Goal: Information Seeking & Learning: Learn about a topic

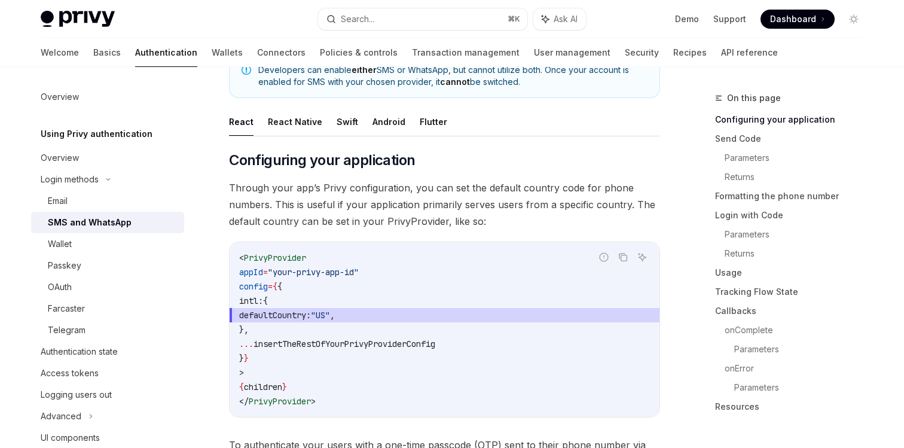
scroll to position [142, 0]
click at [365, 19] on div "Search..." at bounding box center [357, 19] width 33 height 14
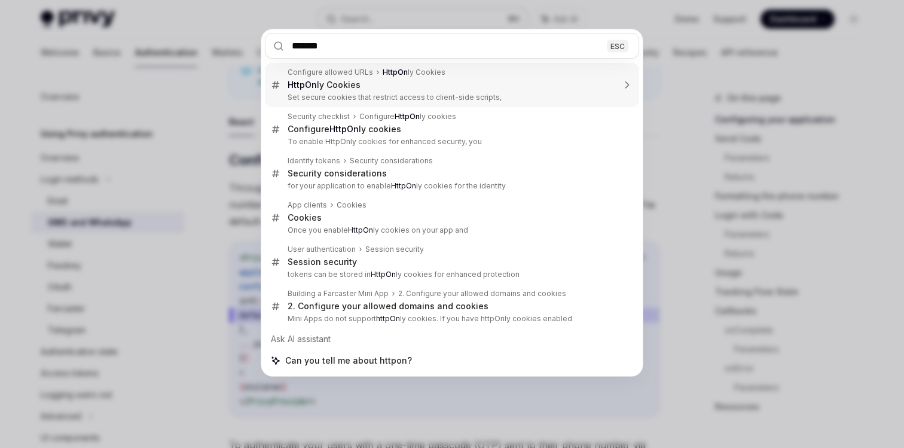
type input "********"
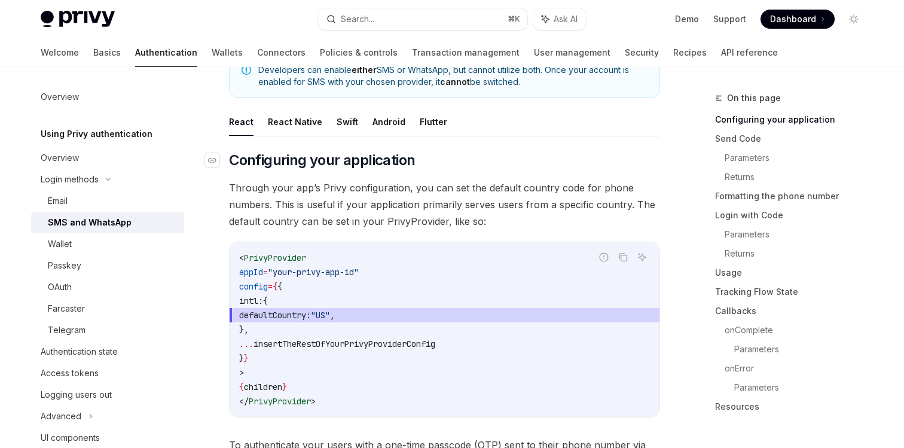
scroll to position [178, 0]
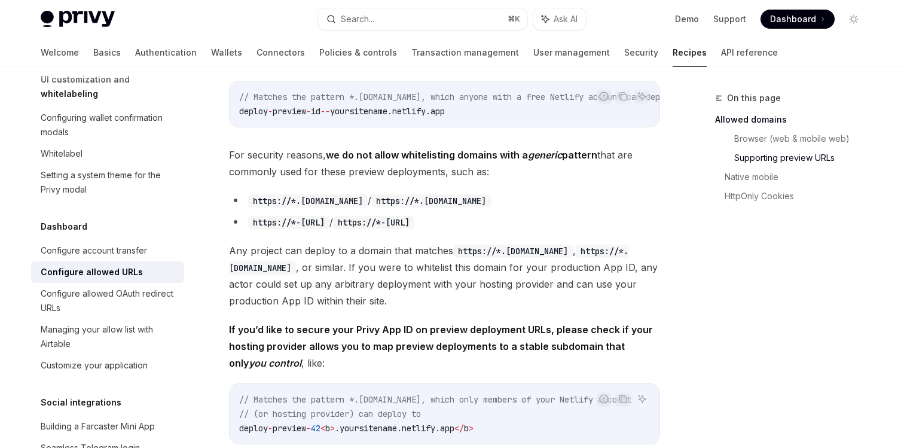
scroll to position [808, 0]
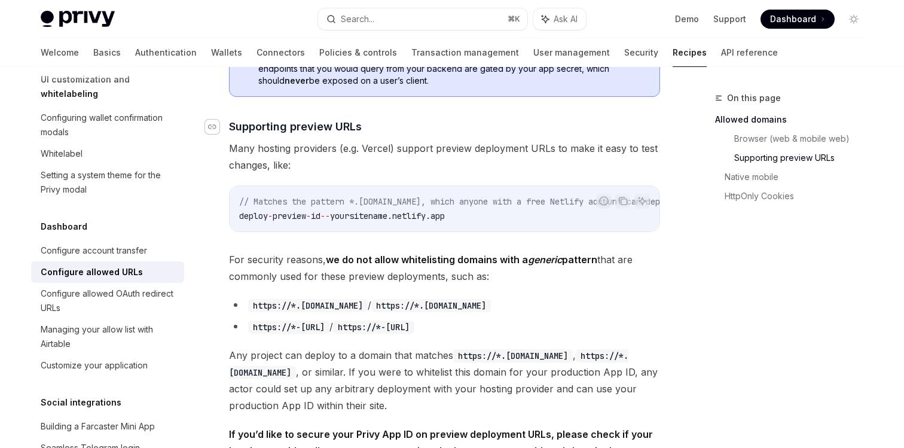
click at [215, 123] on icon "Navigate to header" at bounding box center [212, 126] width 8 height 7
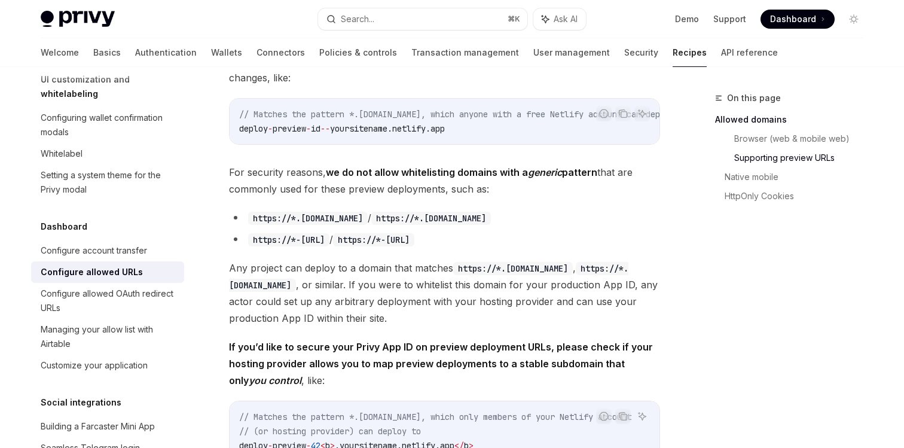
scroll to position [788, 0]
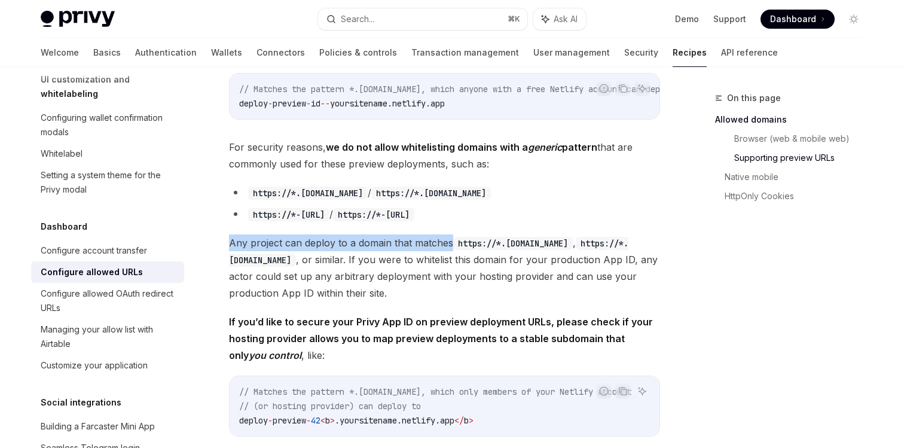
drag, startPoint x: 229, startPoint y: 212, endPoint x: 451, endPoint y: 215, distance: 221.9
click at [451, 234] on span "Any project can deploy to a domain that matches https://*.[DOMAIN_NAME] , https…" at bounding box center [444, 267] width 431 height 67
copy span "Any project can deploy to a domain that matches"
click at [347, 316] on strong "If you’d like to secure your Privy App ID on preview deployment URLs, please ch…" at bounding box center [441, 338] width 424 height 45
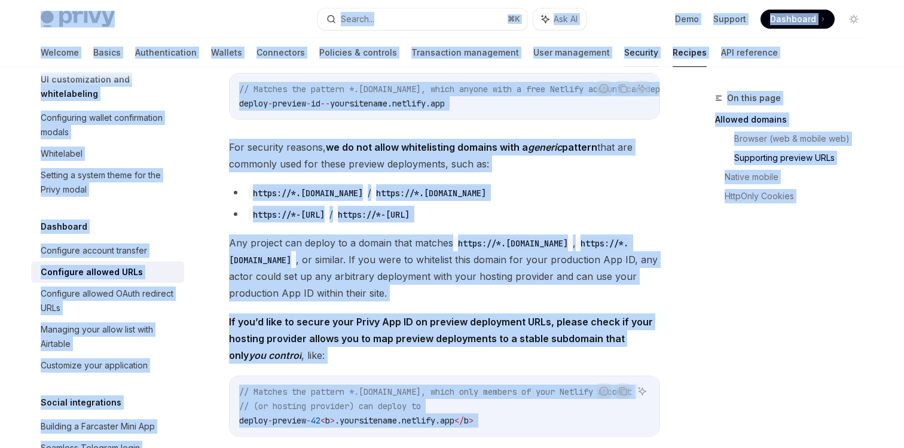
copy div "Lorem Ipsu dolo sita Consec... ⌘ A Eli SE Doei Tempori Utlaboree Doloremag Aliq…"
click at [493, 237] on code "https://*.[DOMAIN_NAME]" at bounding box center [513, 243] width 120 height 13
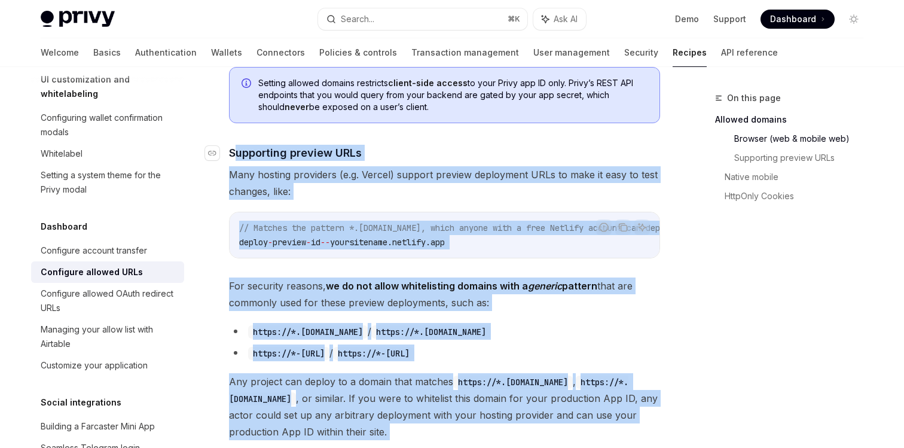
drag, startPoint x: 281, startPoint y: 332, endPoint x: 235, endPoint y: 117, distance: 219.6
click at [235, 117] on div "​ Allowed domains Use the Configuration > App settings page > Domains tab of th…" at bounding box center [444, 229] width 431 height 1454
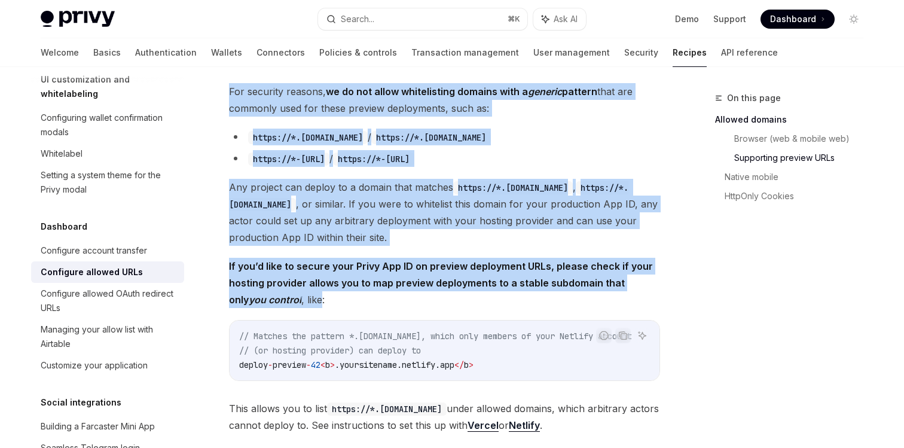
scroll to position [875, 0]
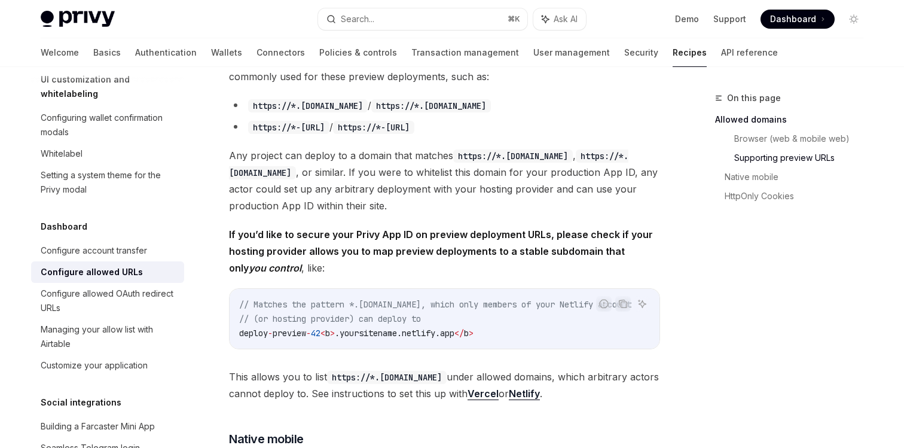
click at [625, 391] on div "​ Allowed domains Use the Configuration > App settings page > Domains tab of th…" at bounding box center [444, 3] width 431 height 1454
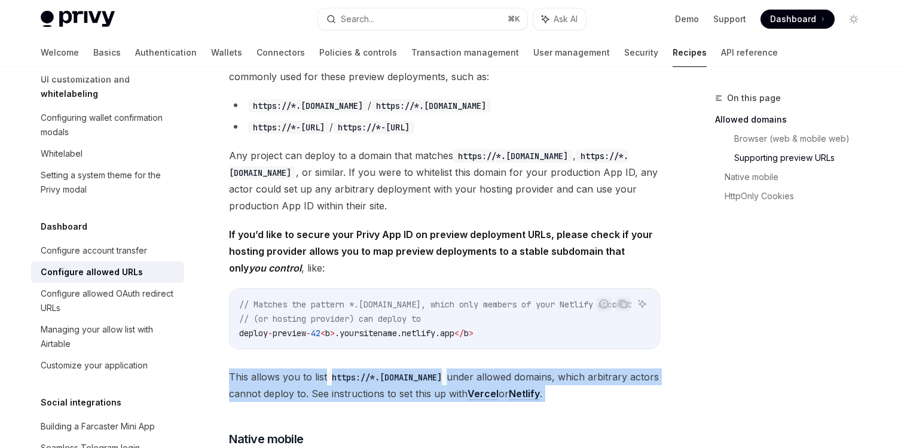
drag, startPoint x: 626, startPoint y: 389, endPoint x: 480, endPoint y: 324, distance: 160.4
click at [480, 324] on div "​ Allowed domains Use the Configuration > App settings page > Domains tab of th…" at bounding box center [444, 3] width 431 height 1454
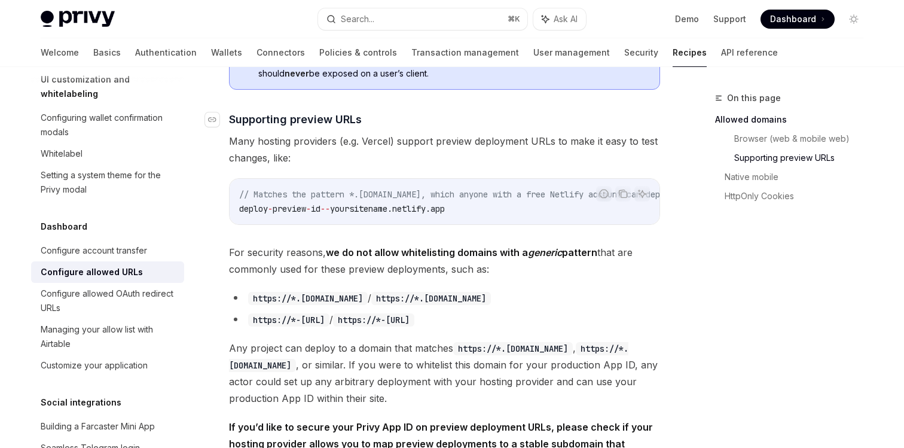
click at [219, 111] on link "​" at bounding box center [217, 119] width 24 height 16
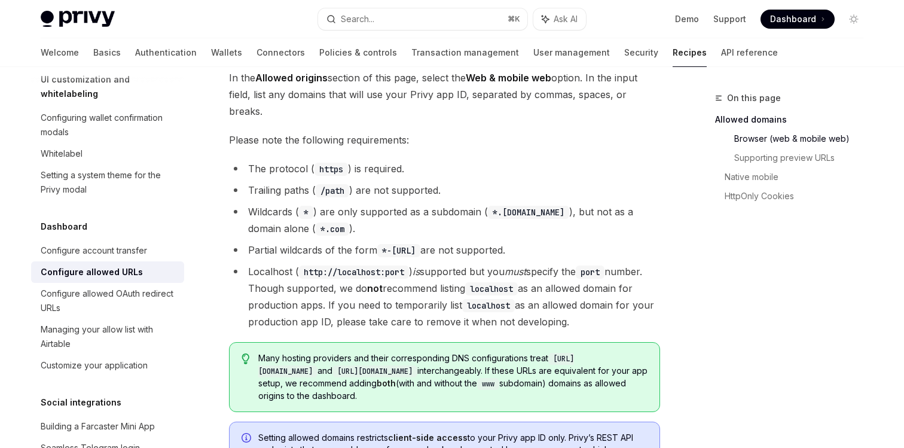
scroll to position [0, 0]
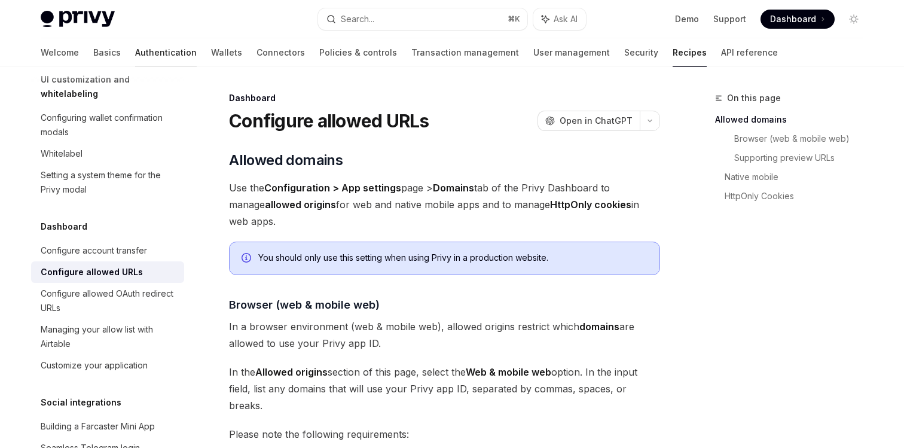
click at [135, 53] on link "Authentication" at bounding box center [166, 52] width 62 height 29
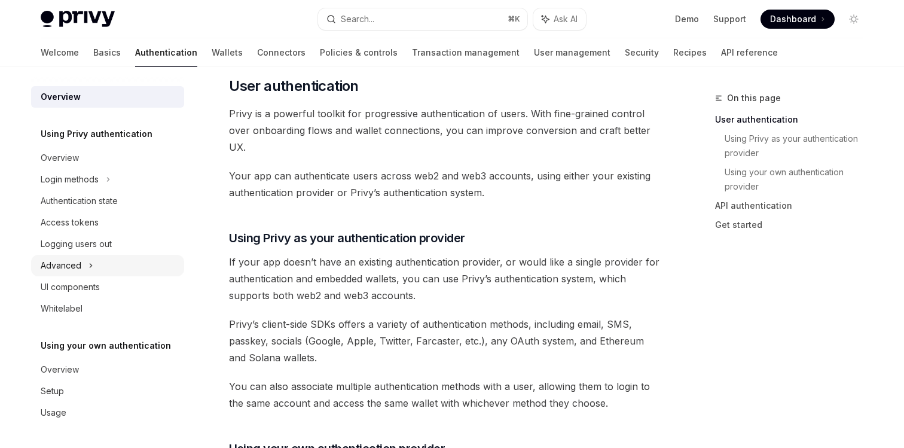
scroll to position [303, 0]
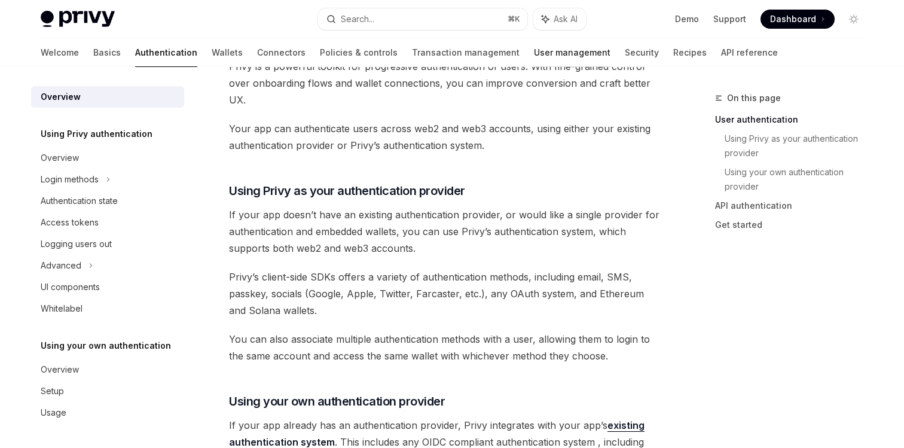
click at [534, 49] on link "User management" at bounding box center [572, 52] width 77 height 29
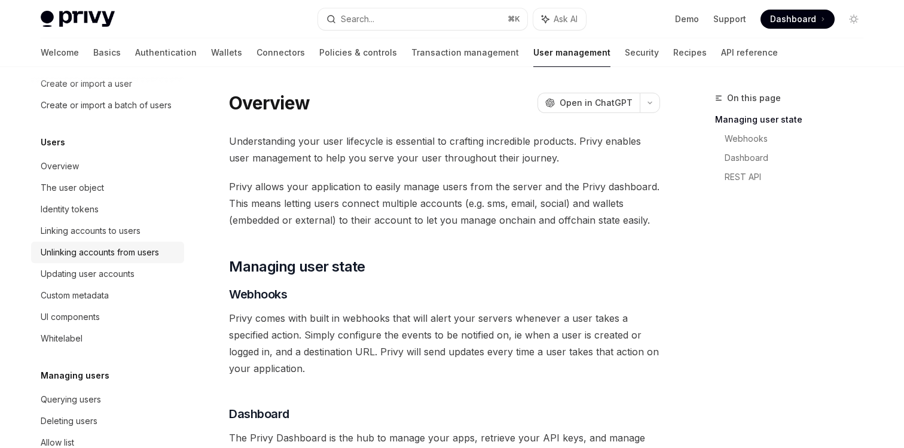
scroll to position [100, 0]
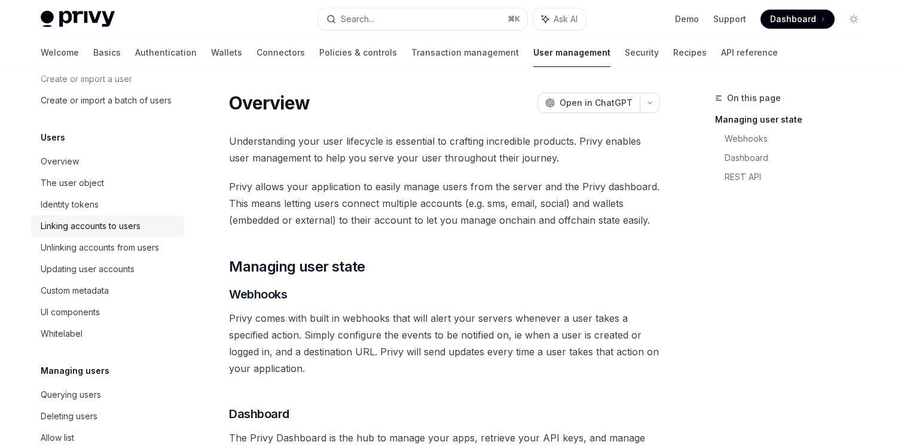
click at [153, 232] on div "Linking accounts to users" at bounding box center [109, 226] width 136 height 14
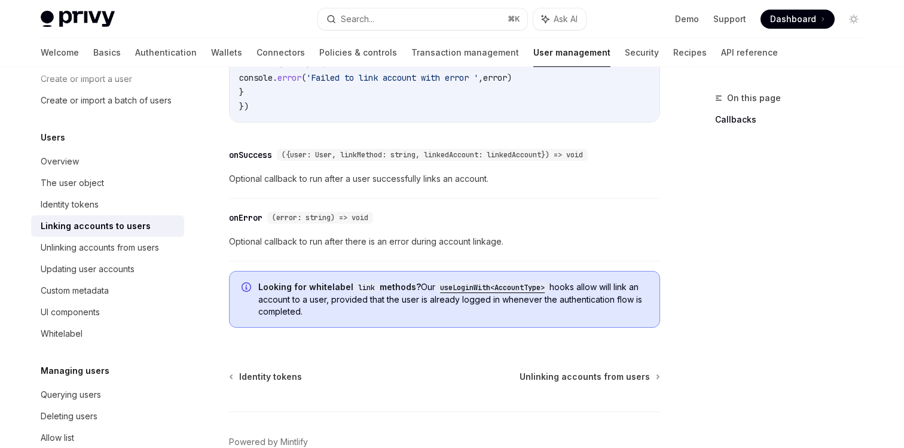
scroll to position [1496, 0]
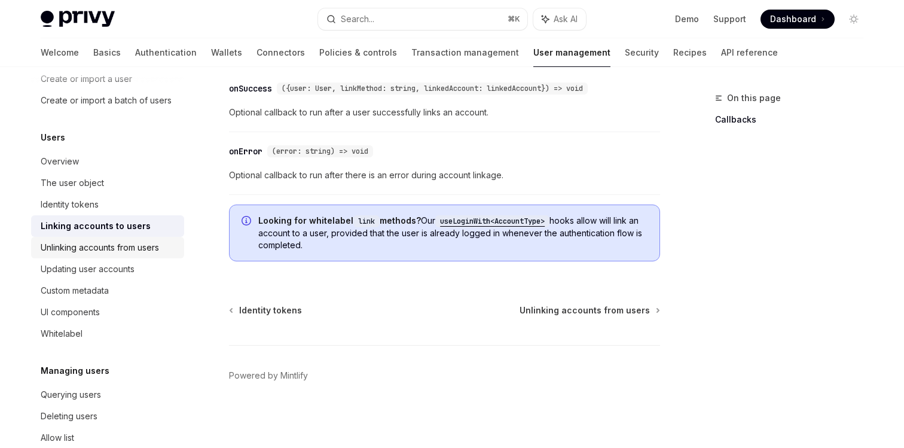
click at [124, 245] on div "Unlinking accounts from users" at bounding box center [100, 247] width 118 height 14
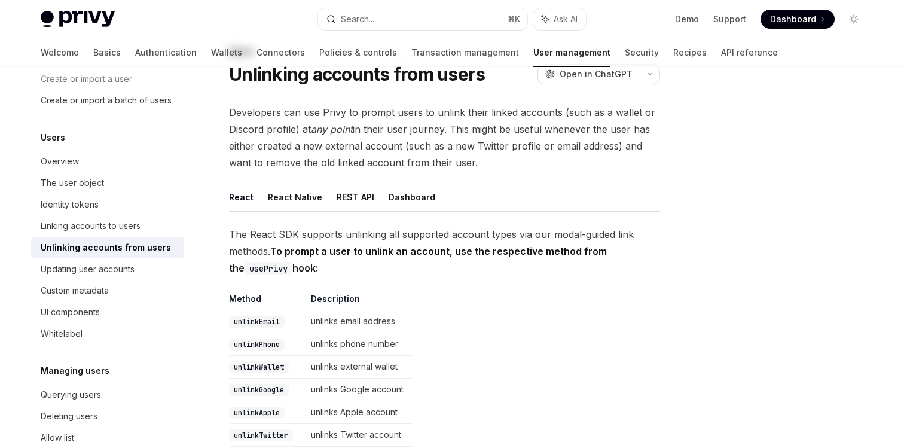
scroll to position [48, 0]
click at [273, 200] on button "React Native" at bounding box center [295, 196] width 54 height 28
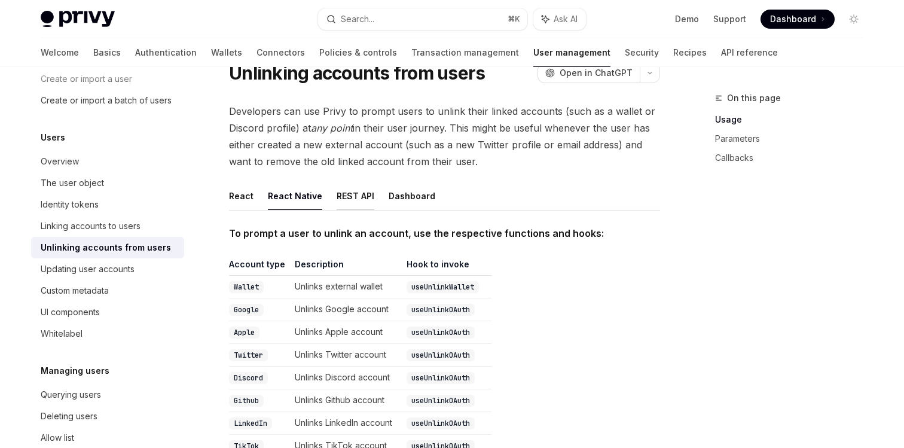
click at [364, 191] on button "REST API" at bounding box center [356, 196] width 38 height 28
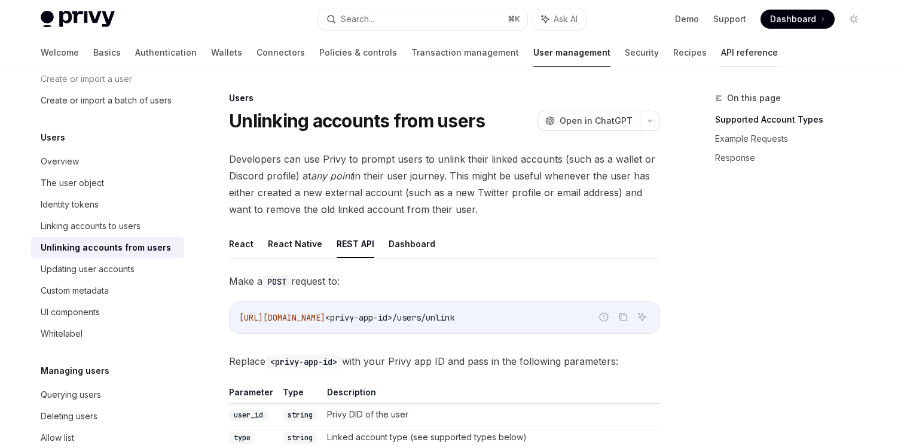
click at [721, 45] on link "API reference" at bounding box center [749, 52] width 57 height 29
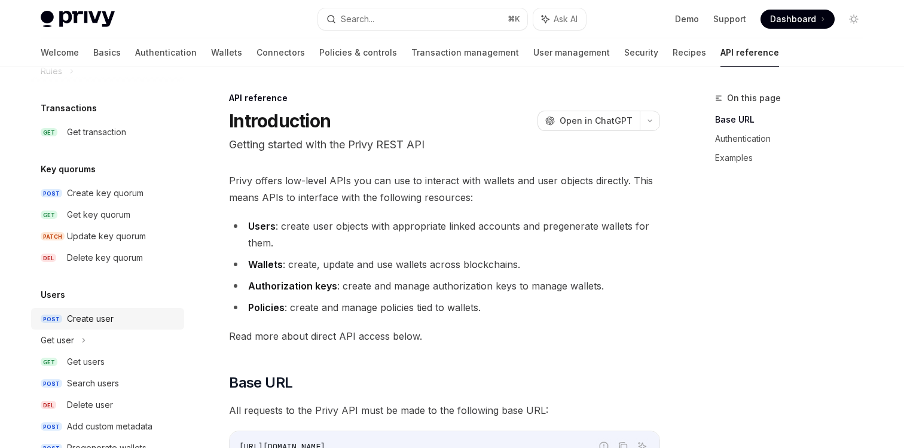
scroll to position [809, 0]
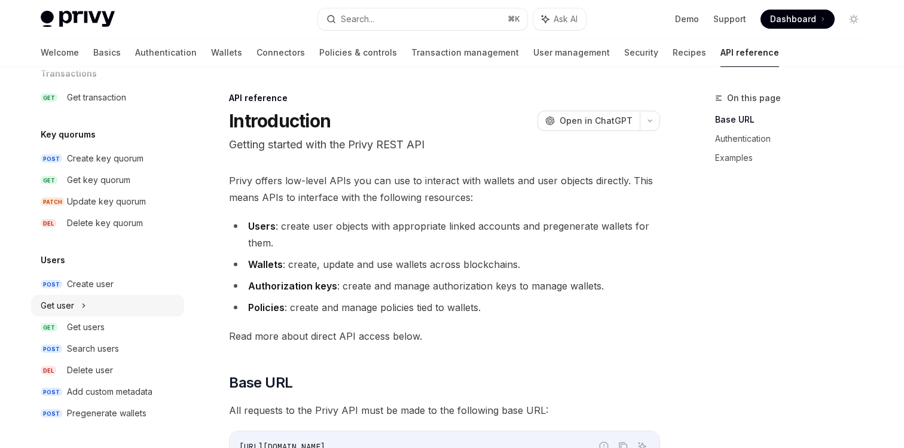
click at [97, 305] on div "Get user" at bounding box center [107, 306] width 153 height 22
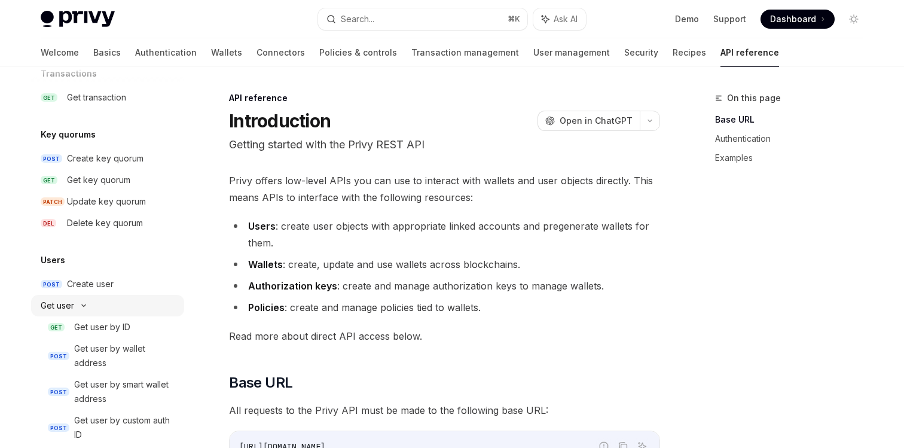
type textarea "*"
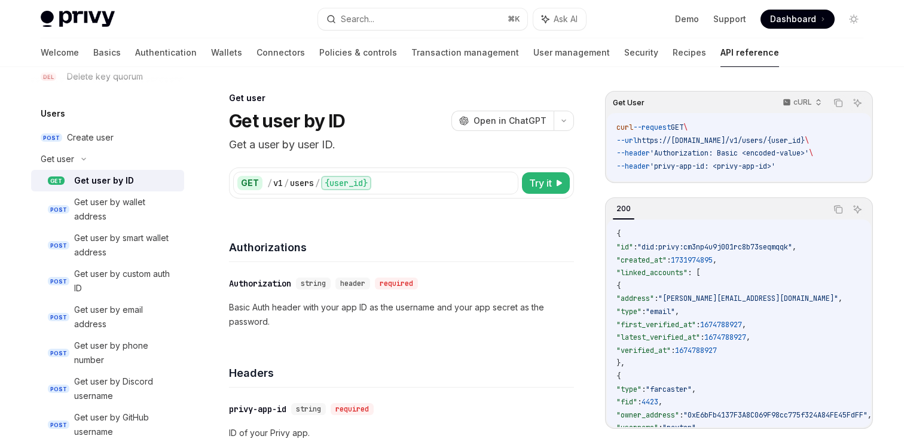
scroll to position [765, 0]
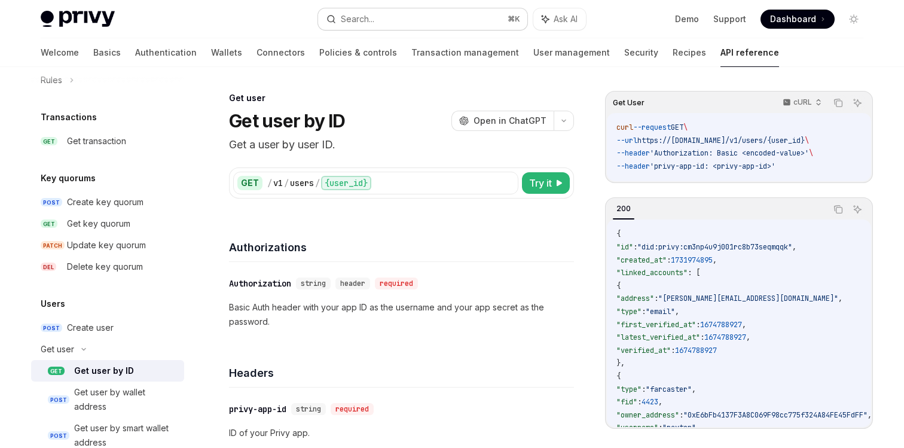
click at [379, 25] on button "Search... ⌘ K" at bounding box center [422, 19] width 209 height 22
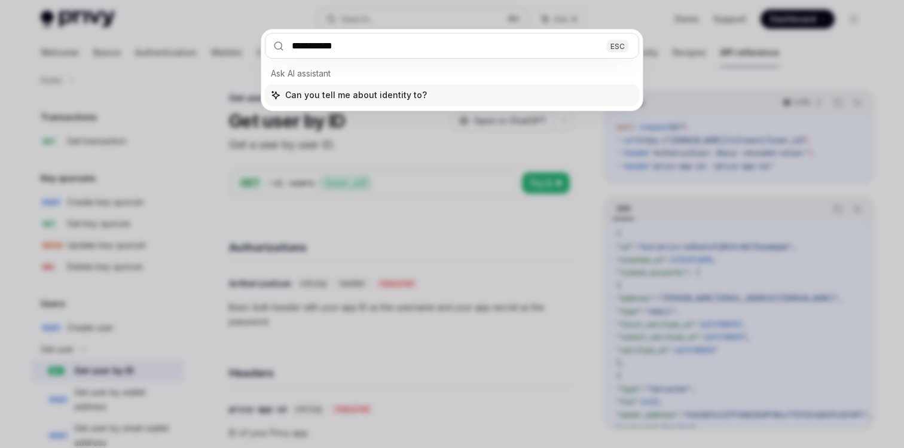
type input "**********"
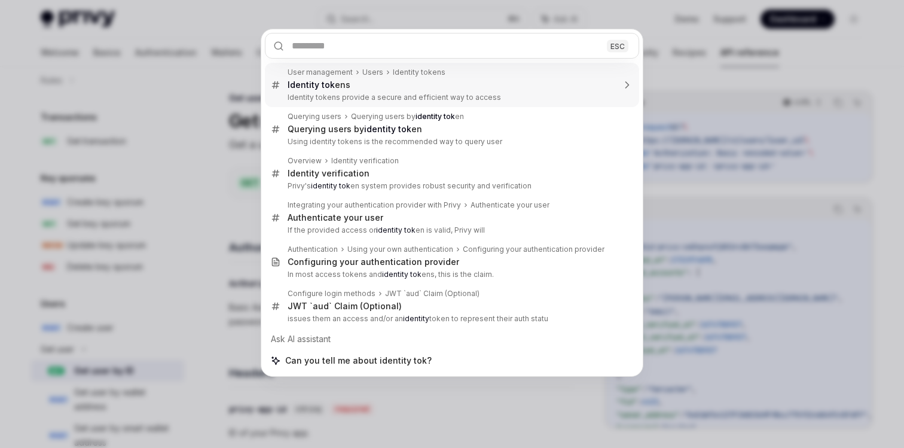
type textarea "*"
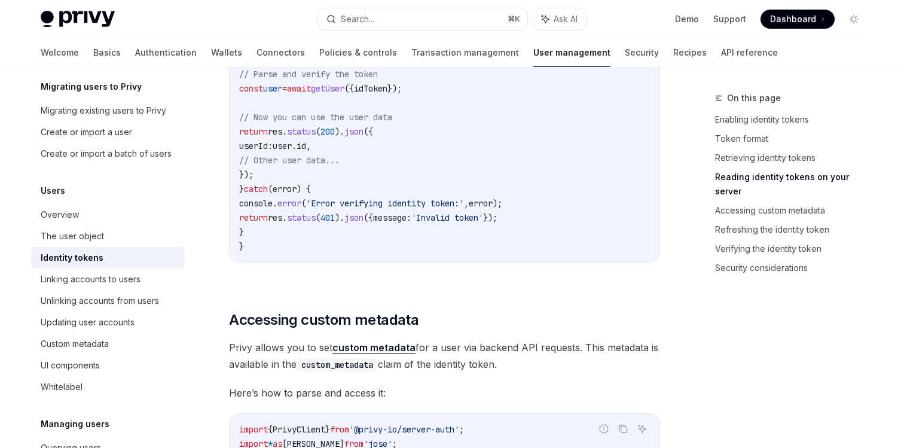
scroll to position [1969, 0]
